Goal: Information Seeking & Learning: Learn about a topic

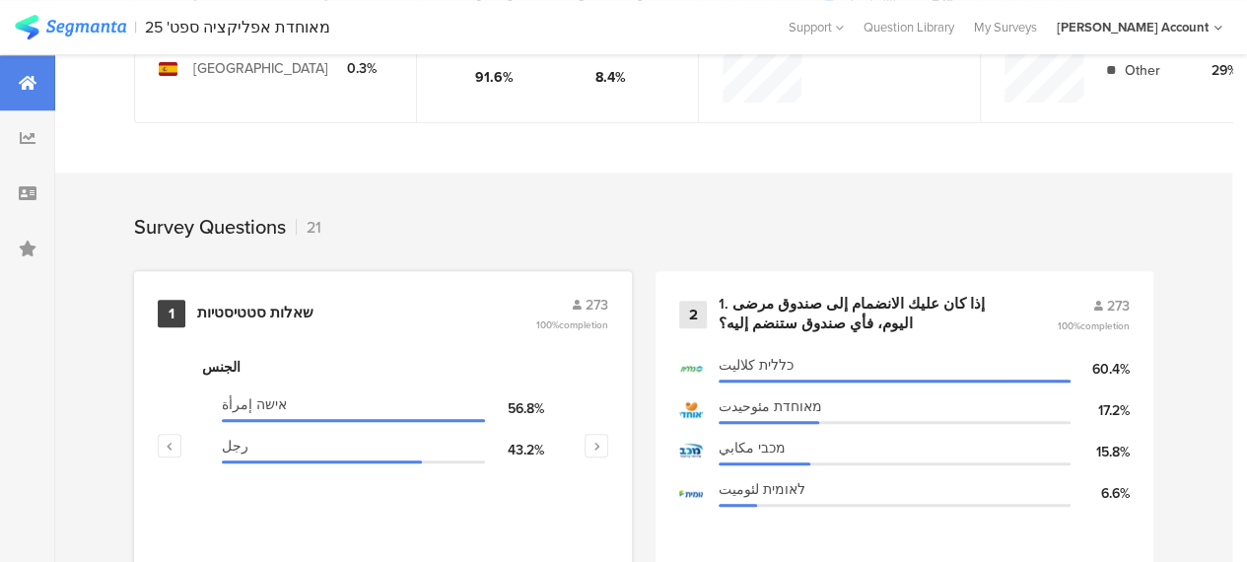
scroll to position [789, 0]
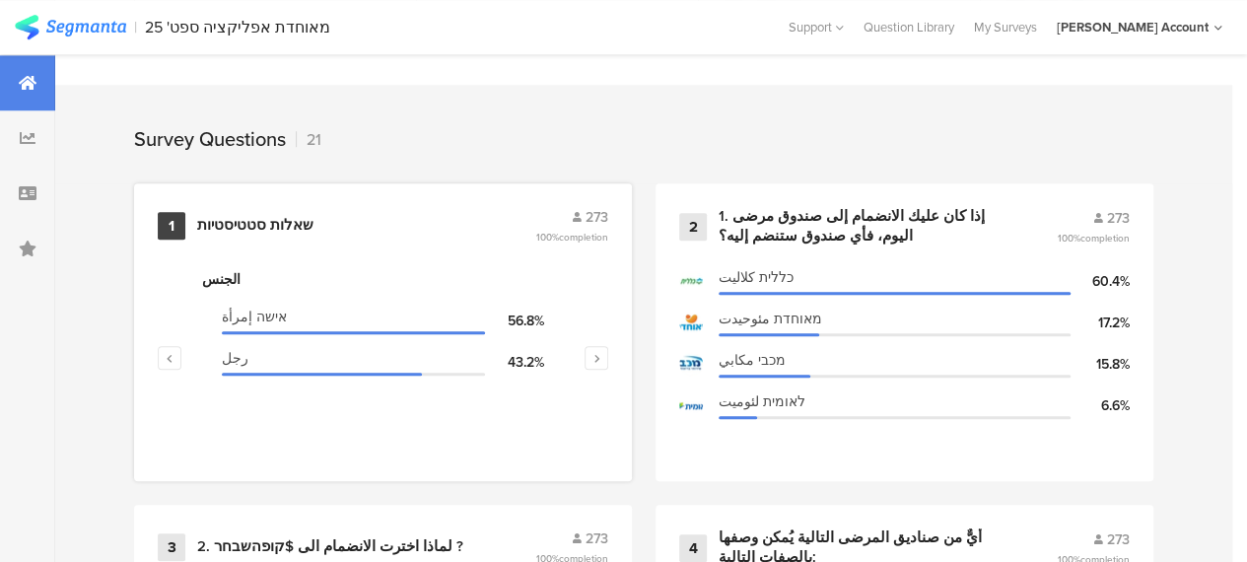
click at [287, 236] on div "שאלות סטטיסטיות" at bounding box center [255, 226] width 116 height 20
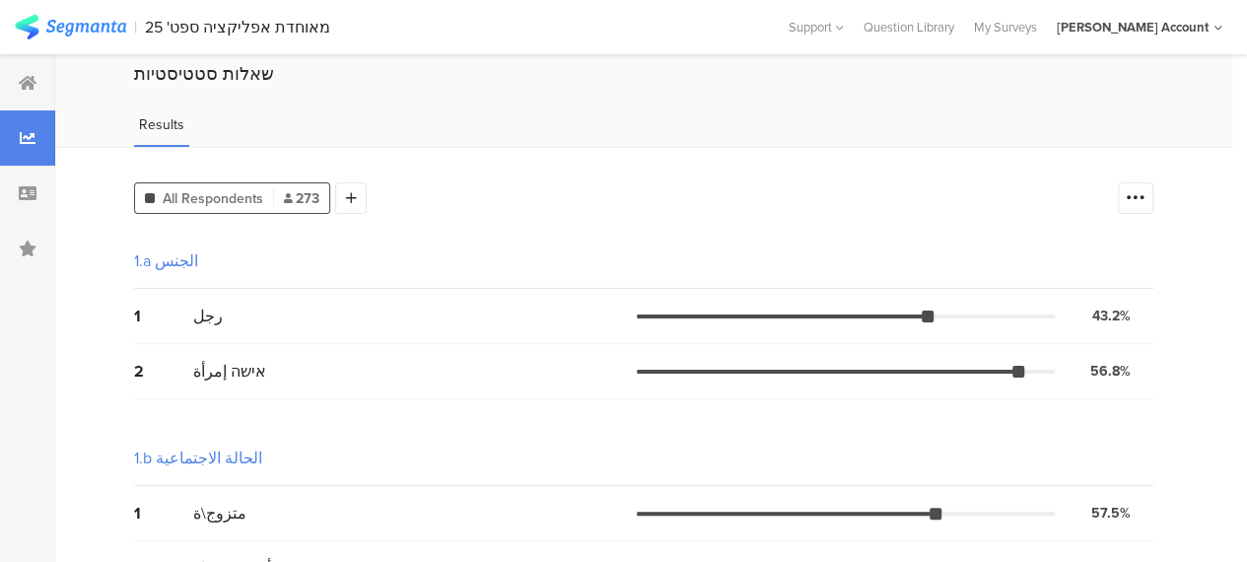
scroll to position [99, 0]
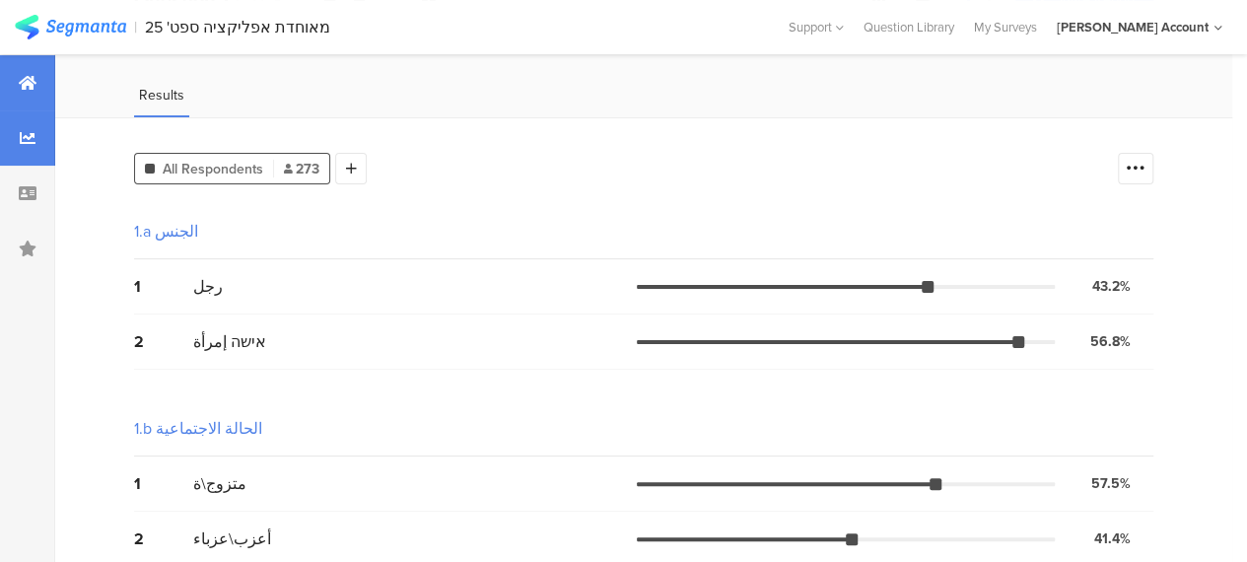
click at [34, 80] on icon at bounding box center [28, 83] width 18 height 16
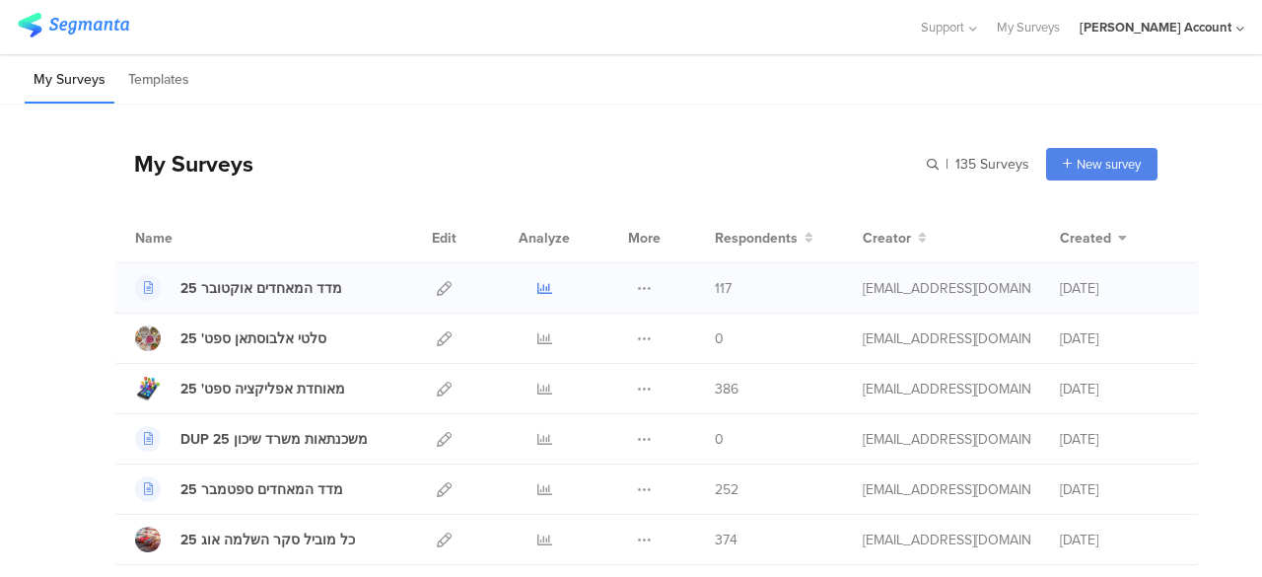
click at [537, 284] on icon at bounding box center [544, 288] width 15 height 15
click at [503, 88] on div "My Surveys Templates" at bounding box center [631, 79] width 1262 height 50
click at [854, 100] on div "My Surveys Templates" at bounding box center [631, 79] width 1262 height 50
